Goal: Check status: Check status

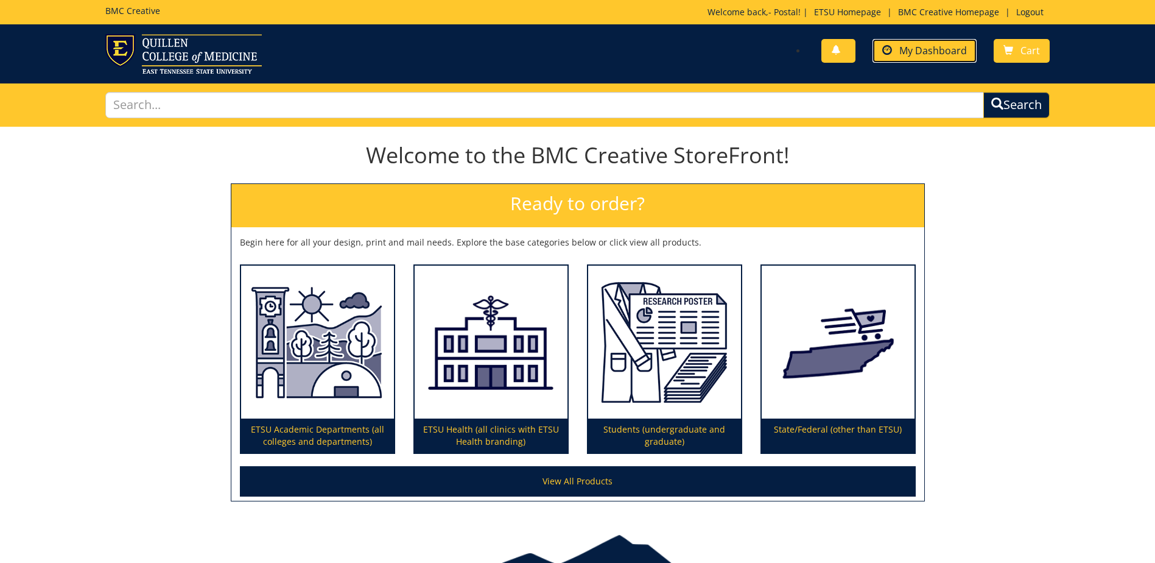
click at [921, 52] on span "My Dashboard" at bounding box center [934, 50] width 68 height 13
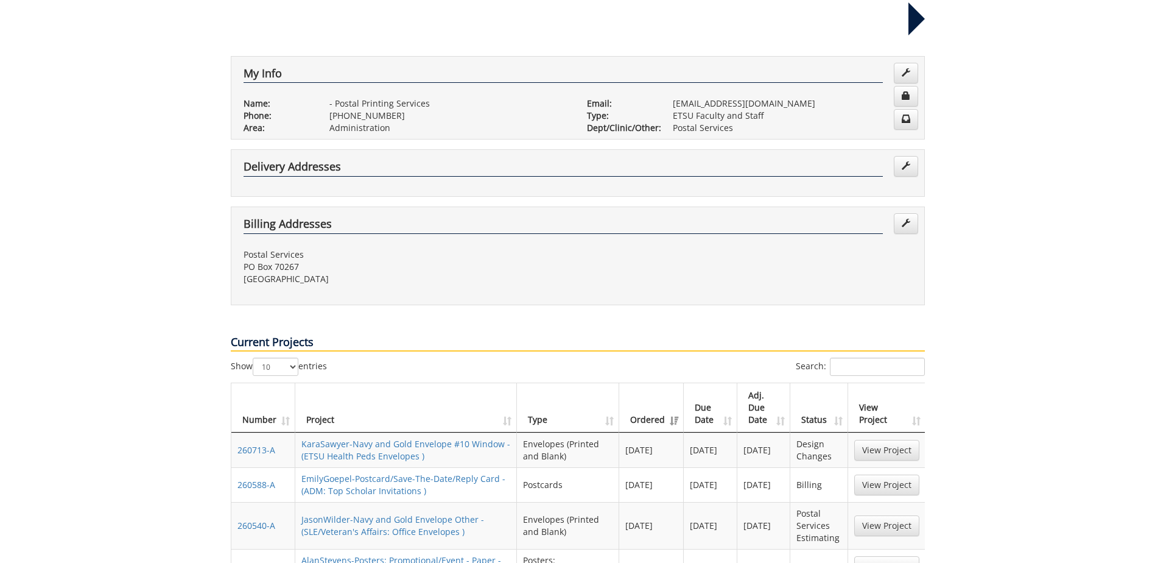
scroll to position [244, 0]
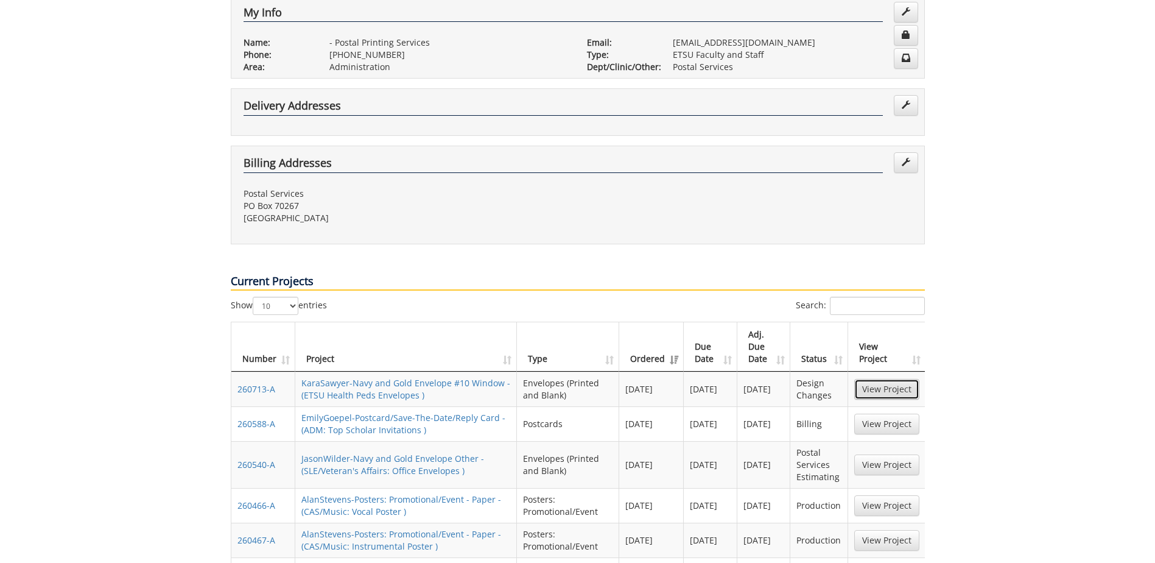
click at [883, 379] on link "View Project" at bounding box center [886, 389] width 65 height 21
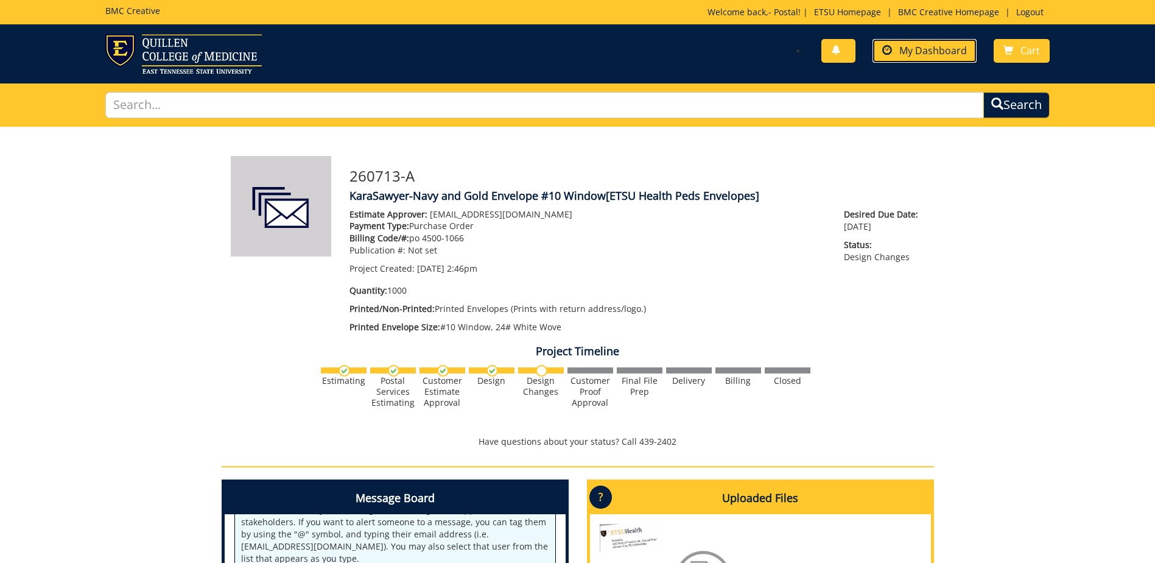
click at [926, 50] on span "My Dashboard" at bounding box center [934, 50] width 68 height 13
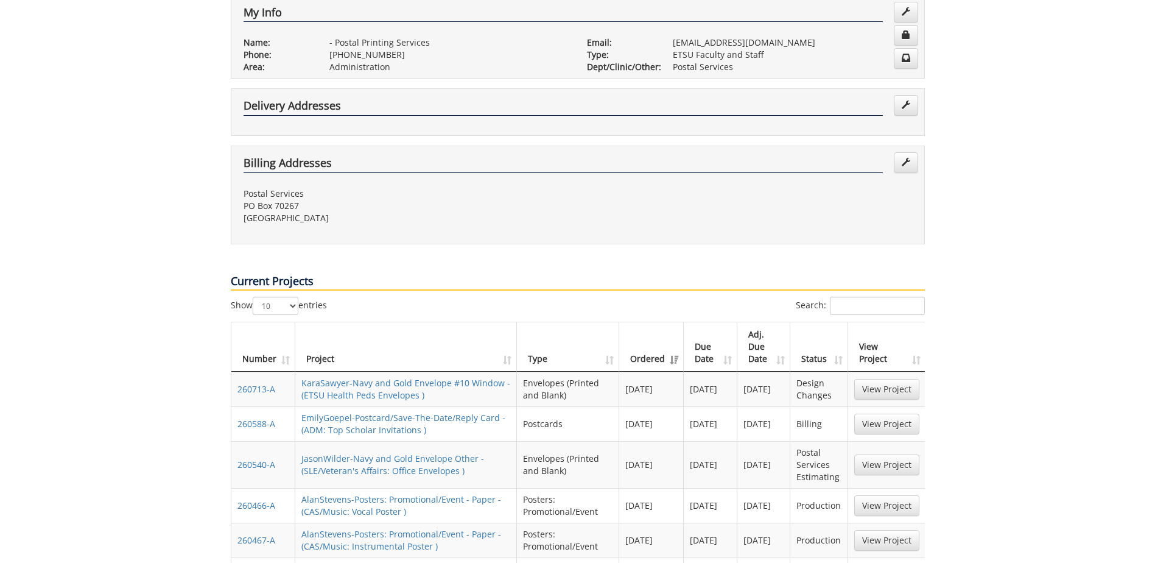
scroll to position [305, 0]
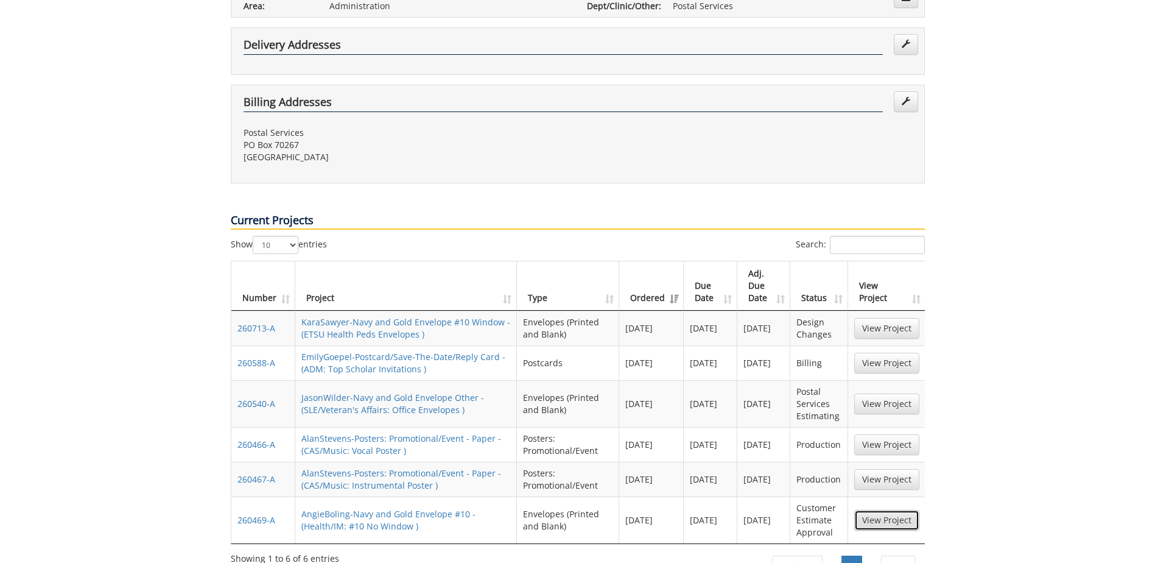
click at [895, 510] on link "View Project" at bounding box center [886, 520] width 65 height 21
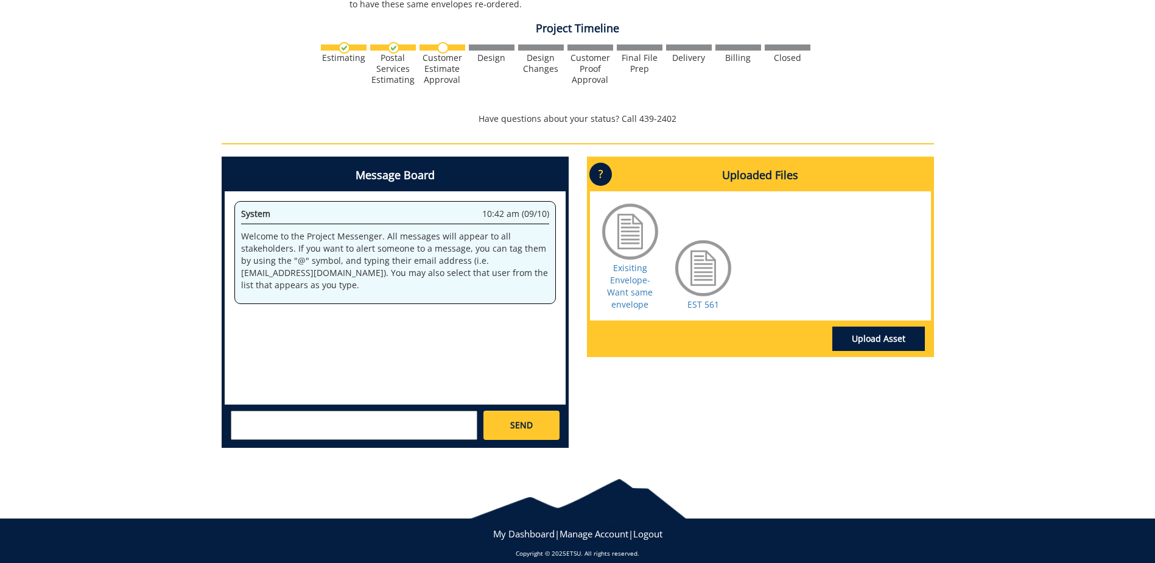
scroll to position [378, 0]
